Goal: Find specific page/section: Find specific page/section

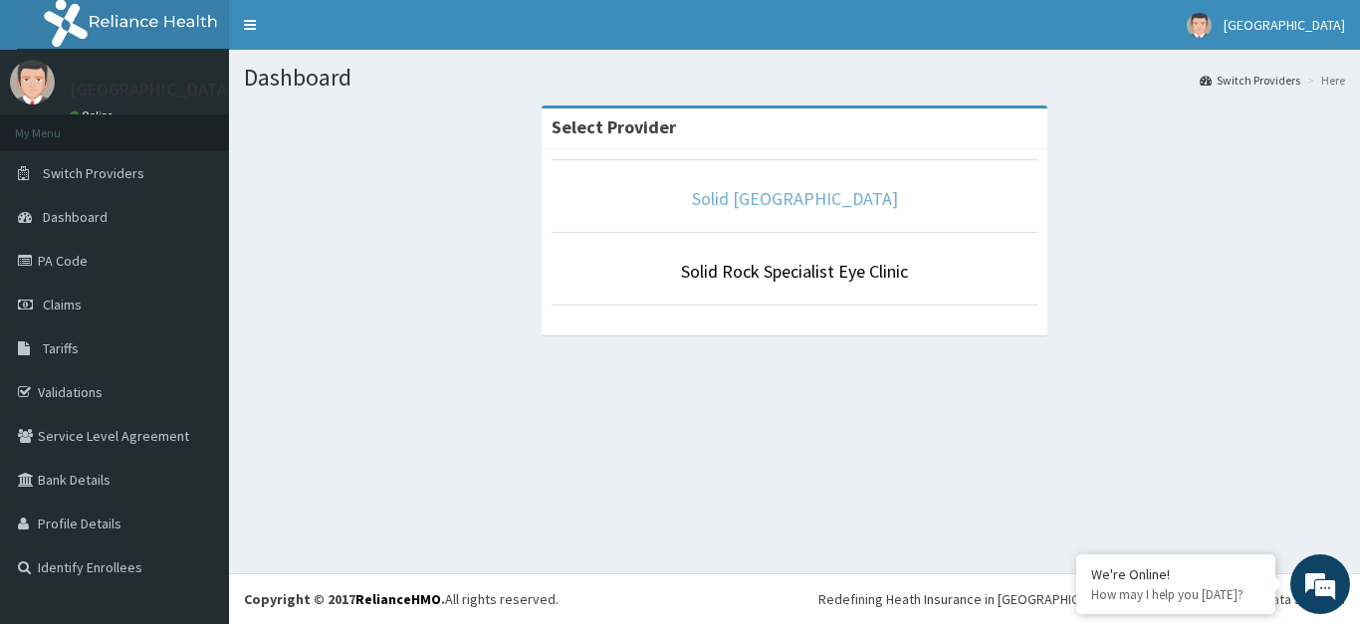
click at [777, 196] on link "Solid [GEOGRAPHIC_DATA]" at bounding box center [795, 198] width 206 height 23
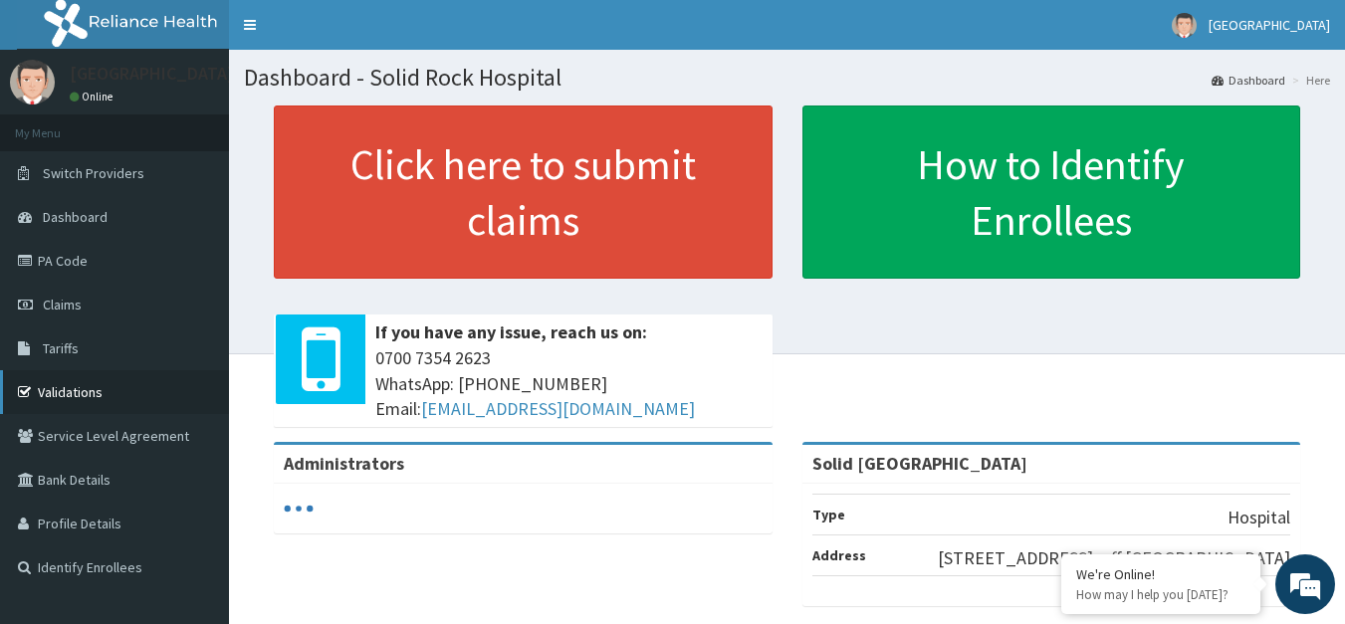
click at [69, 389] on link "Validations" at bounding box center [114, 392] width 229 height 44
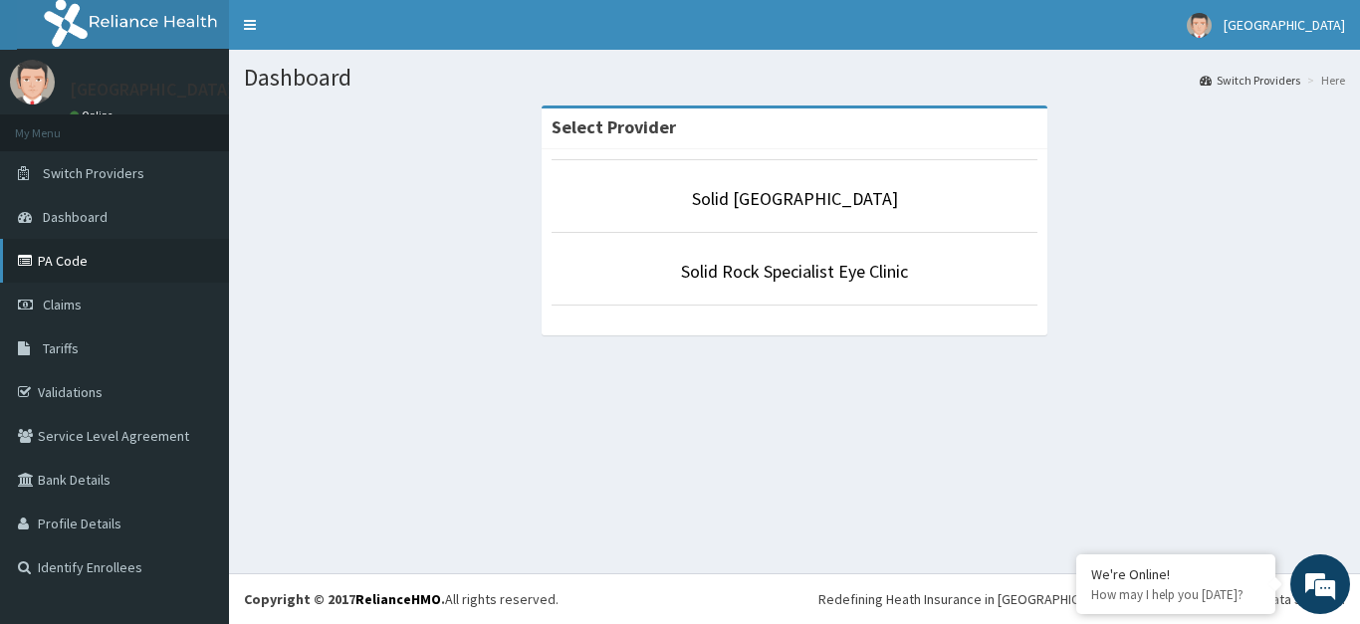
click at [76, 271] on link "PA Code" at bounding box center [114, 261] width 229 height 44
